Goal: Register for event/course: Register for event/course

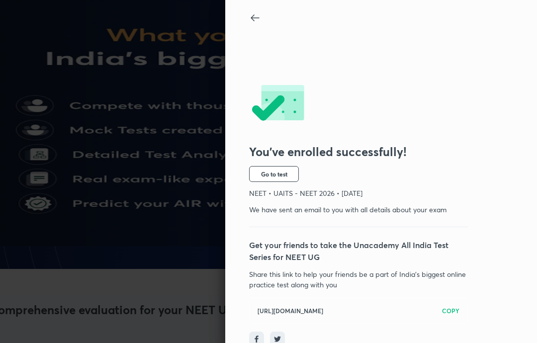
scroll to position [13, 0]
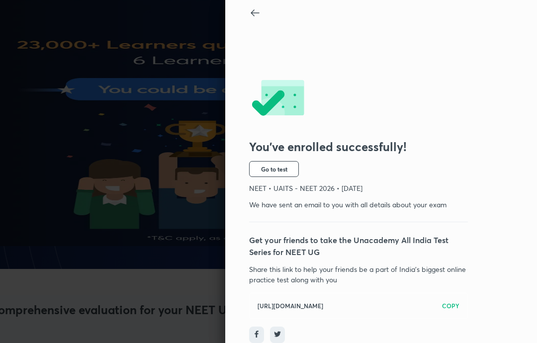
click at [291, 161] on button "Go to test" at bounding box center [274, 169] width 50 height 16
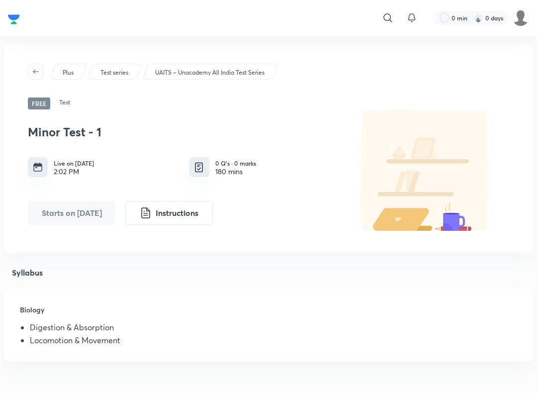
click at [193, 219] on button "Instructions" at bounding box center [169, 213] width 88 height 24
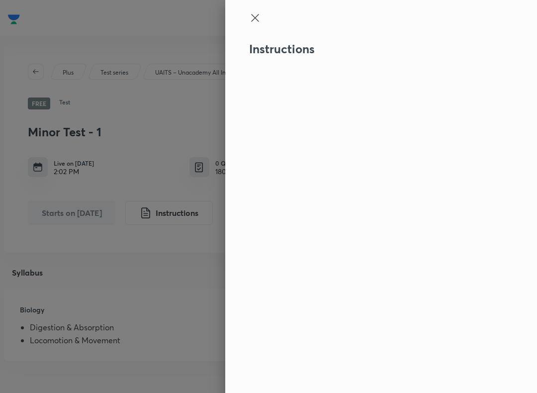
click at [260, 18] on icon at bounding box center [255, 18] width 12 height 12
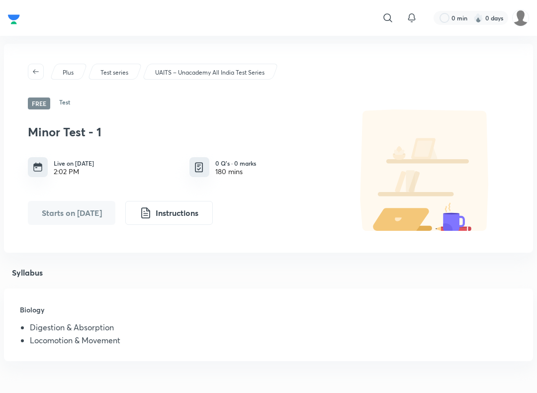
click at [253, 70] on p "UAITS – Unacademy All India Test Series" at bounding box center [209, 72] width 109 height 9
click at [249, 162] on h6 "0 Q’s · 0 marks" at bounding box center [235, 163] width 41 height 9
click at [69, 101] on h6 "Test" at bounding box center [64, 104] width 11 height 12
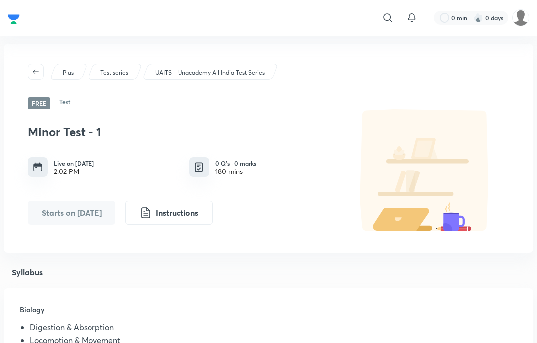
click at [523, 24] on img at bounding box center [520, 17] width 17 height 17
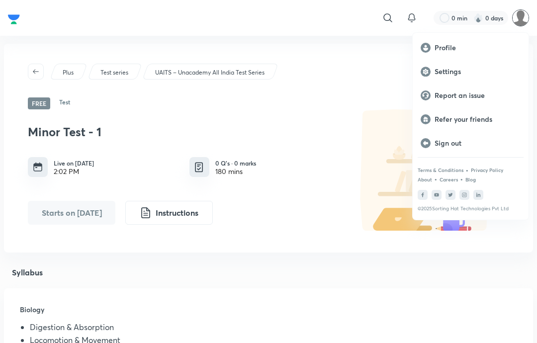
click at [348, 102] on div at bounding box center [268, 171] width 537 height 343
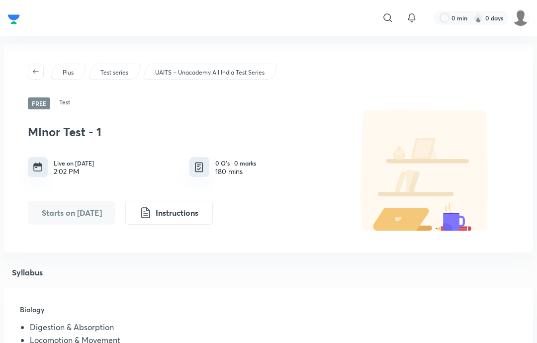
click at [188, 217] on button "Instructions" at bounding box center [169, 213] width 88 height 24
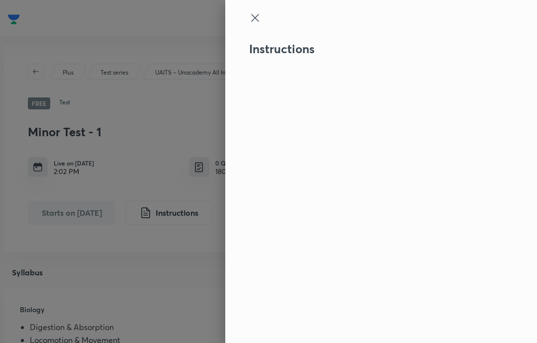
click at [256, 23] on icon at bounding box center [255, 18] width 12 height 12
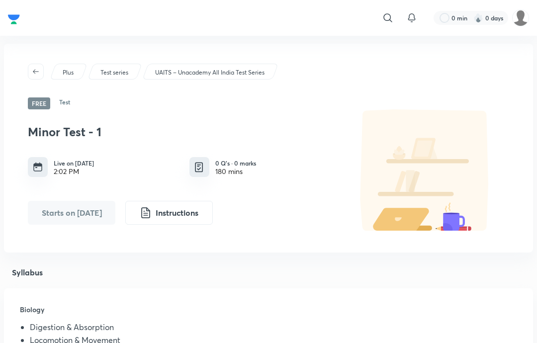
click at [95, 215] on button "Starts on Oct 5" at bounding box center [72, 213] width 88 height 24
click at [240, 159] on h6 "0 Q’s · 0 marks" at bounding box center [235, 163] width 41 height 9
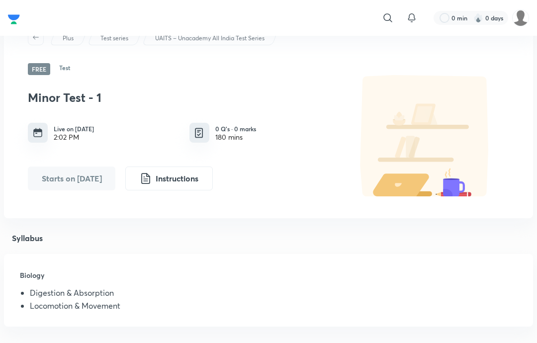
click at [117, 293] on li "Digestion & Absorption" at bounding box center [274, 295] width 488 height 13
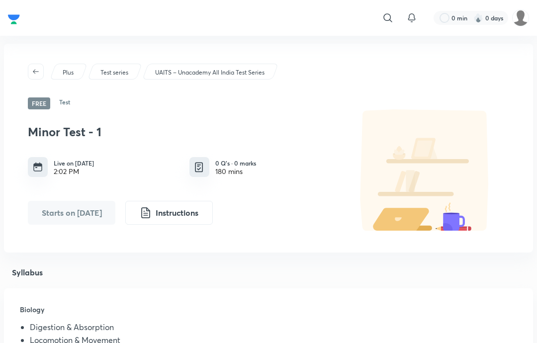
click at [409, 18] on icon at bounding box center [411, 17] width 6 height 6
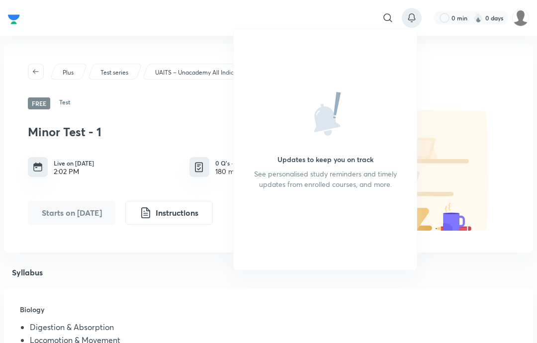
click at [464, 52] on div at bounding box center [268, 171] width 537 height 343
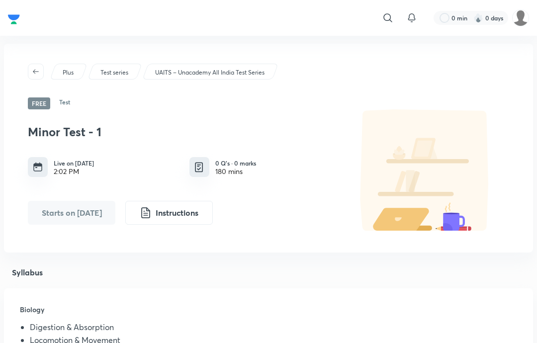
click at [38, 70] on icon "button" at bounding box center [36, 72] width 8 height 8
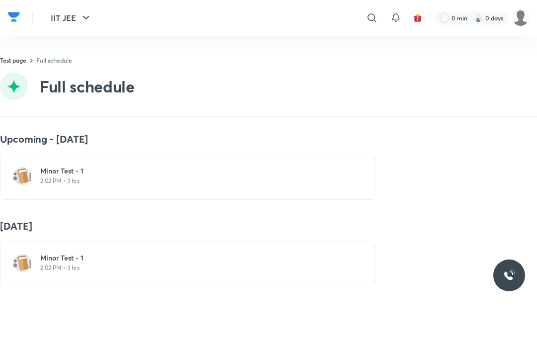
click at [152, 179] on p "2:02 PM • 3 hrs" at bounding box center [193, 181] width 306 height 8
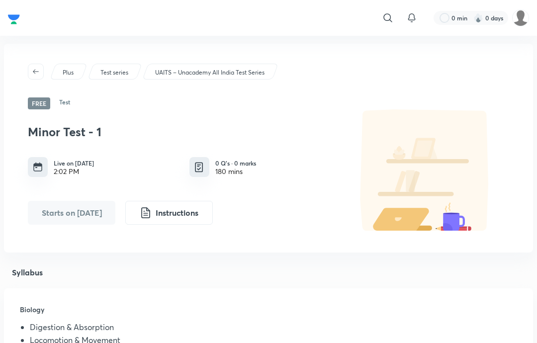
click at [152, 174] on div "Live on Oct 5, 2025 2:02 PM" at bounding box center [104, 167] width 152 height 20
